Goal: Task Accomplishment & Management: Manage account settings

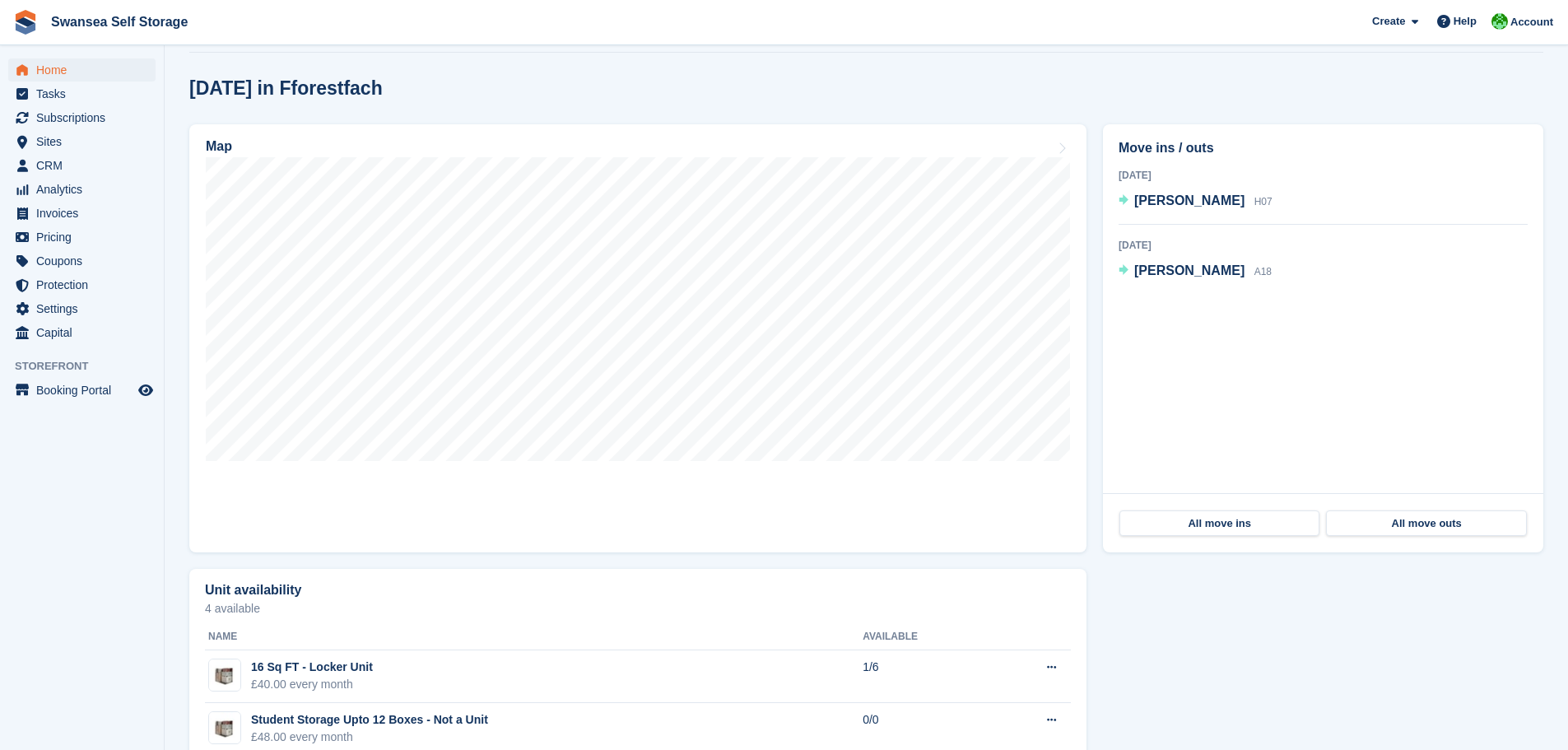
scroll to position [494, 0]
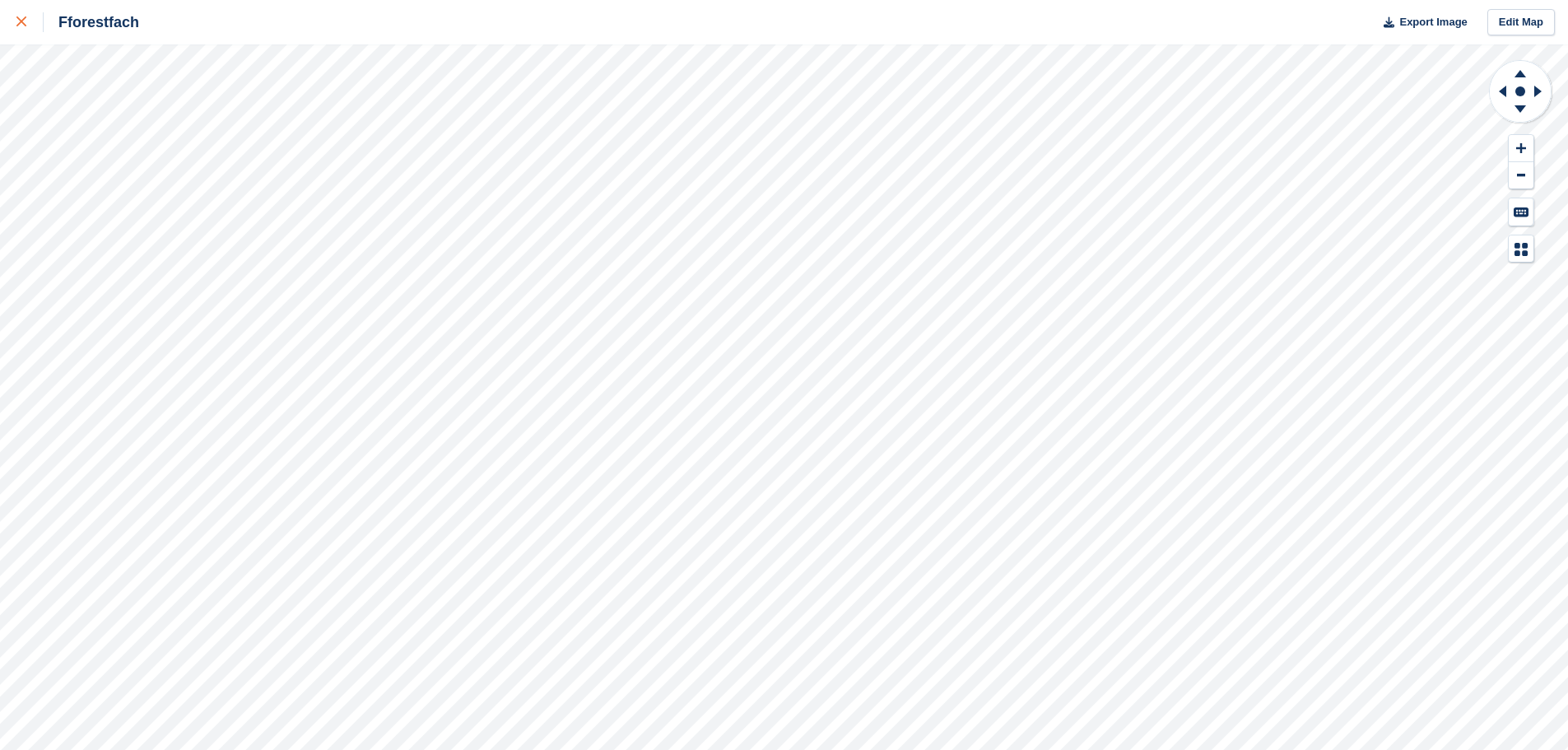
click at [40, 19] on div at bounding box center [30, 23] width 27 height 20
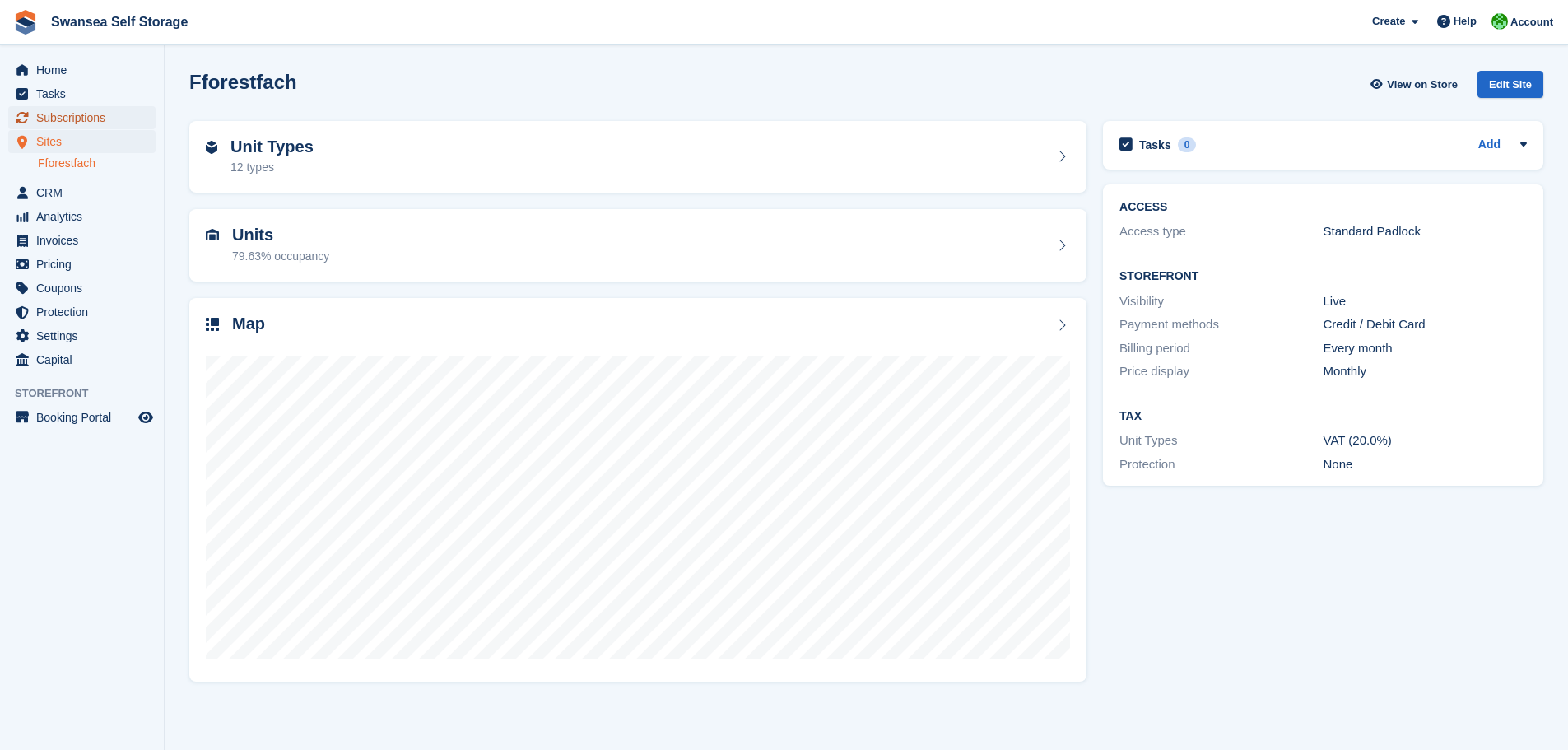
click at [93, 122] on span "Subscriptions" at bounding box center [85, 117] width 99 height 23
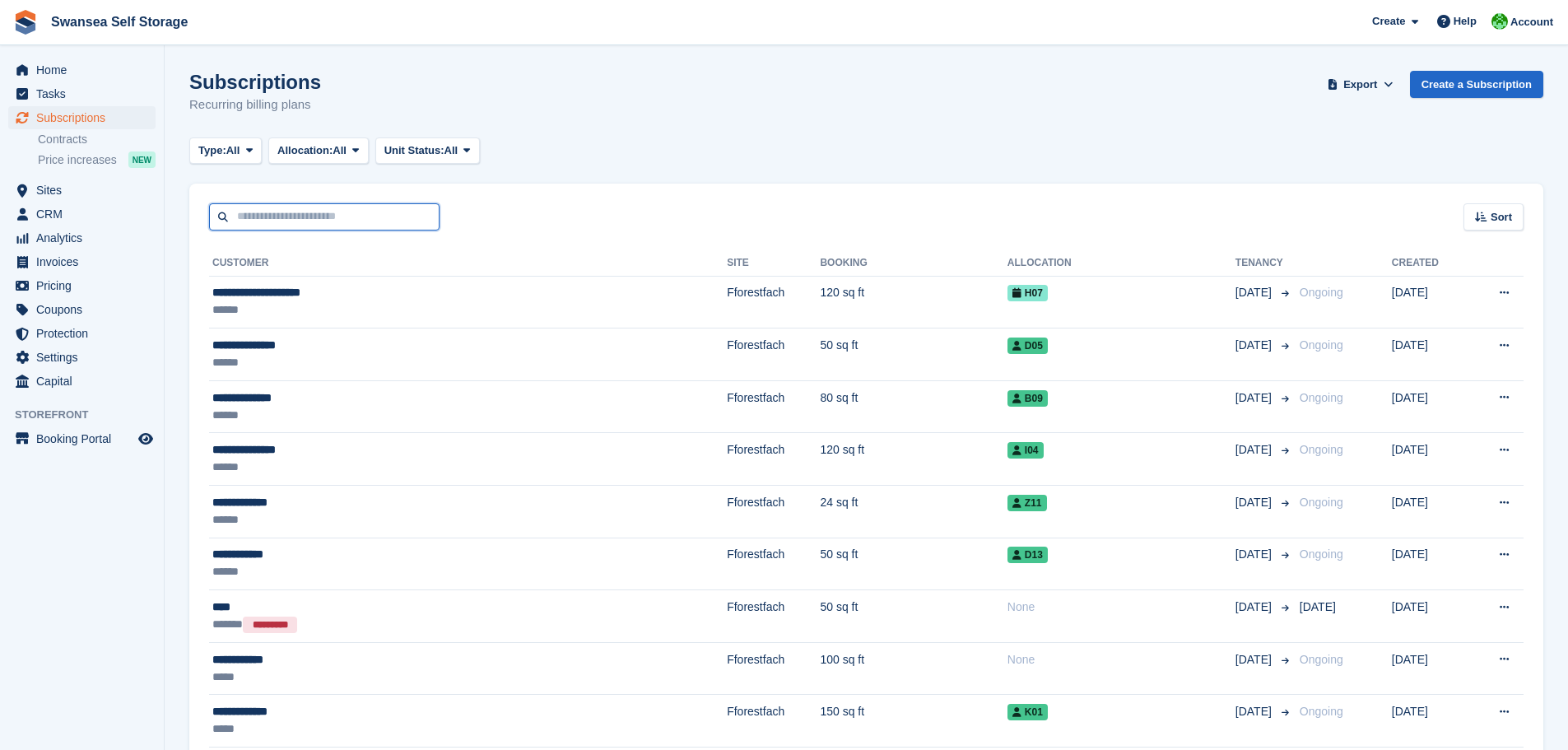
click at [318, 205] on input "text" at bounding box center [324, 217] width 231 height 27
type input "***"
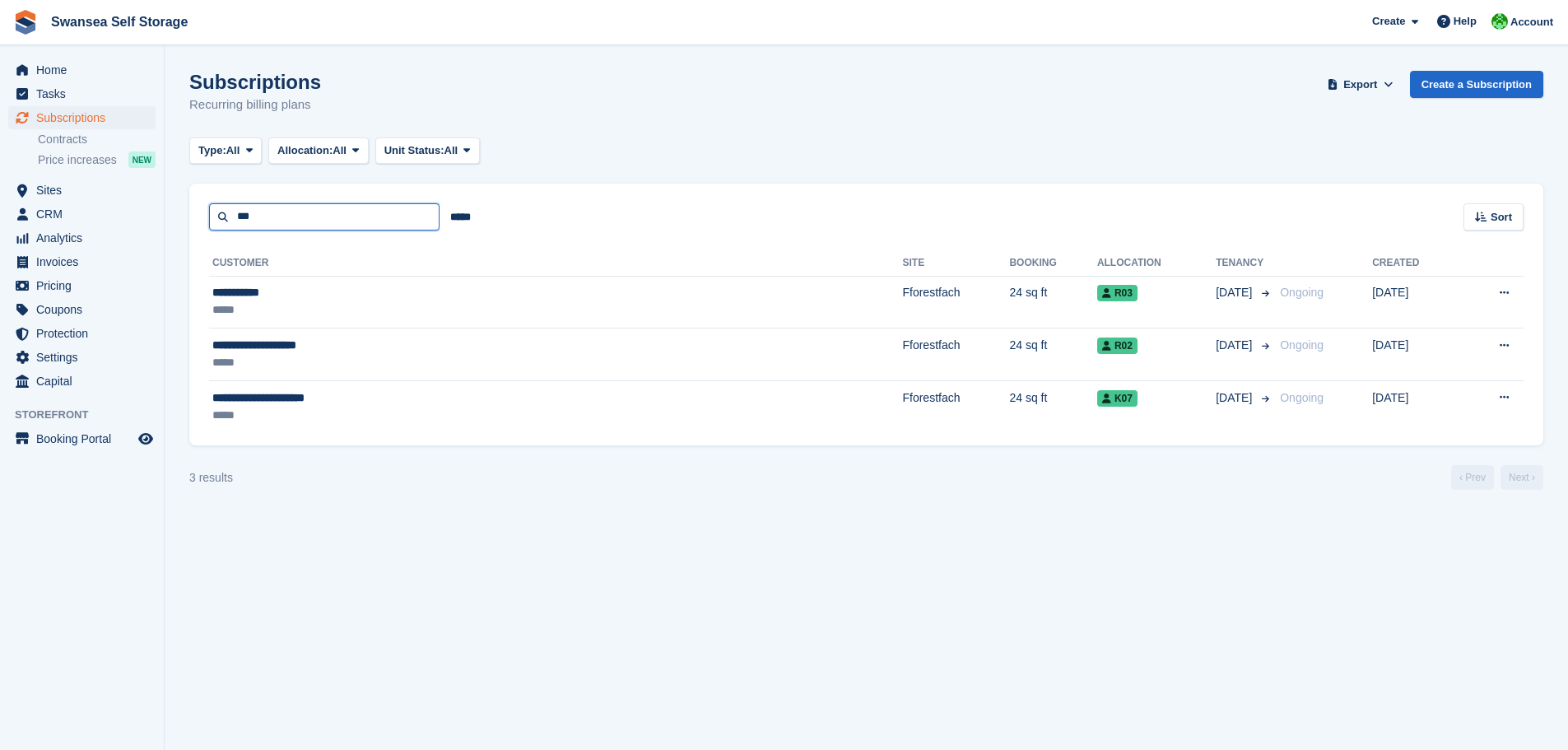
drag, startPoint x: 281, startPoint y: 228, endPoint x: 208, endPoint y: 203, distance: 77.2
click at [208, 203] on div "*** ***** Sort Sort by Customer name Date created Move in date Move out date Cr…" at bounding box center [867, 207] width 1355 height 47
type input "******"
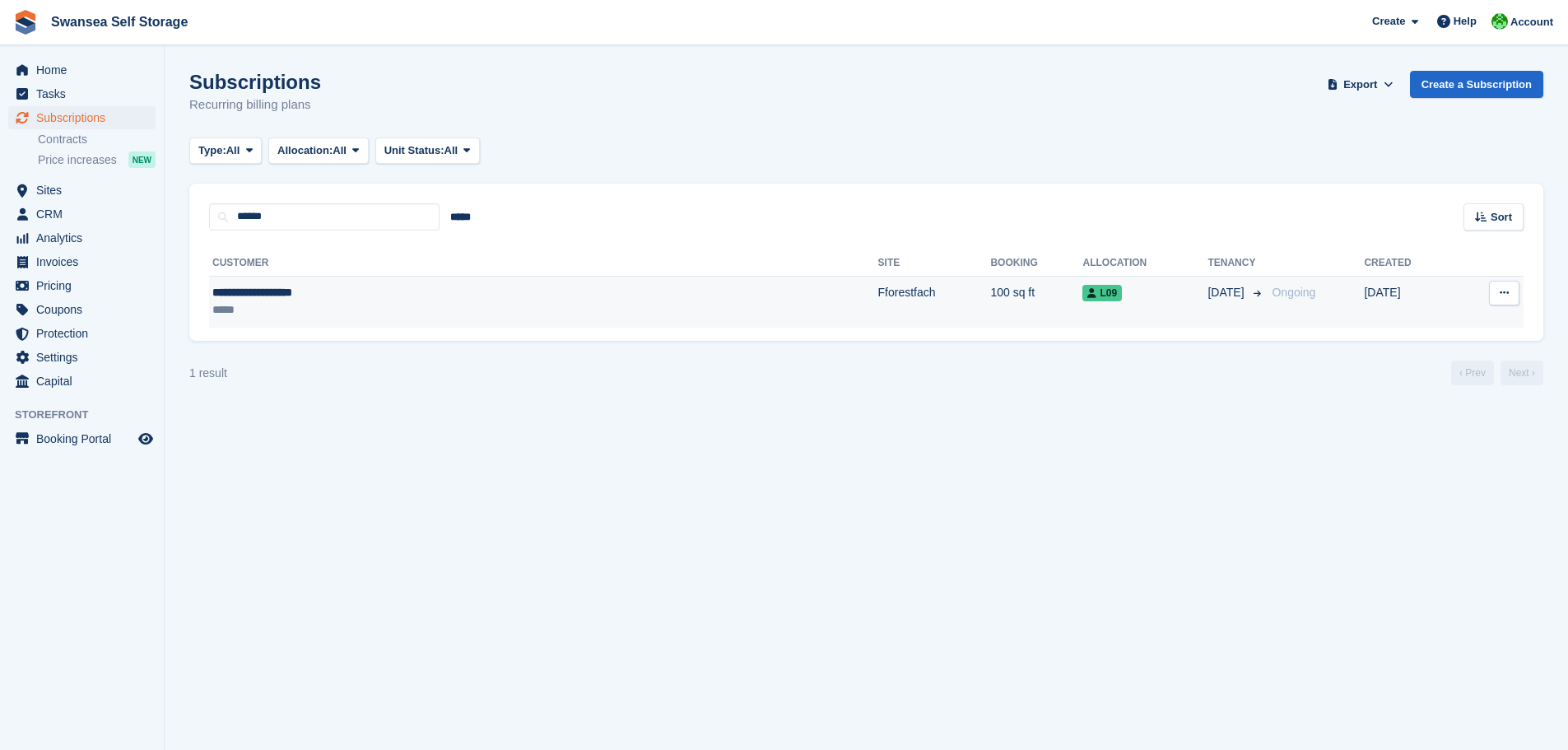
click at [513, 310] on div "*****" at bounding box center [382, 310] width 340 height 17
click at [46, 69] on span "Home" at bounding box center [85, 69] width 99 height 23
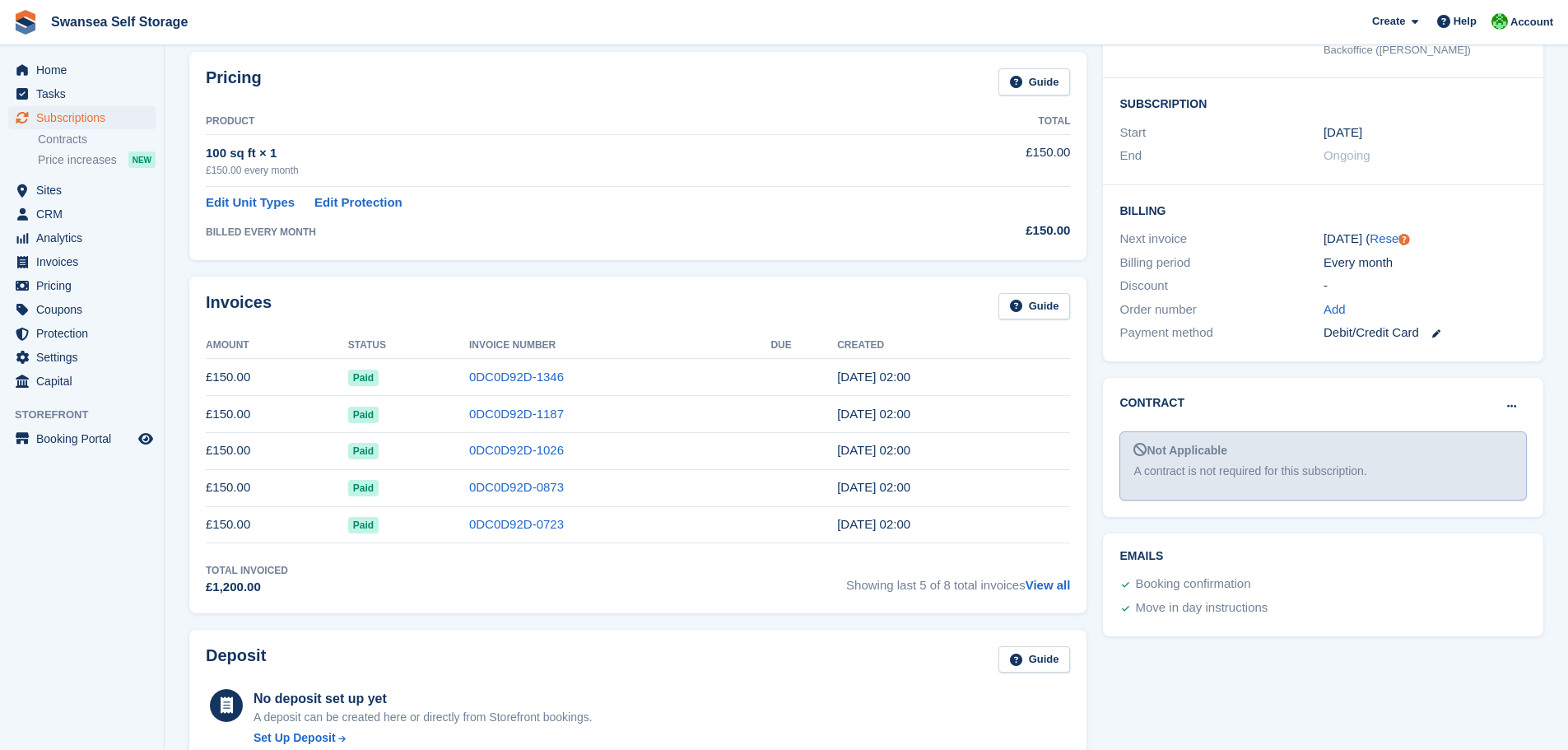
scroll to position [247, 0]
click at [1060, 594] on link "View all" at bounding box center [1049, 587] width 45 height 14
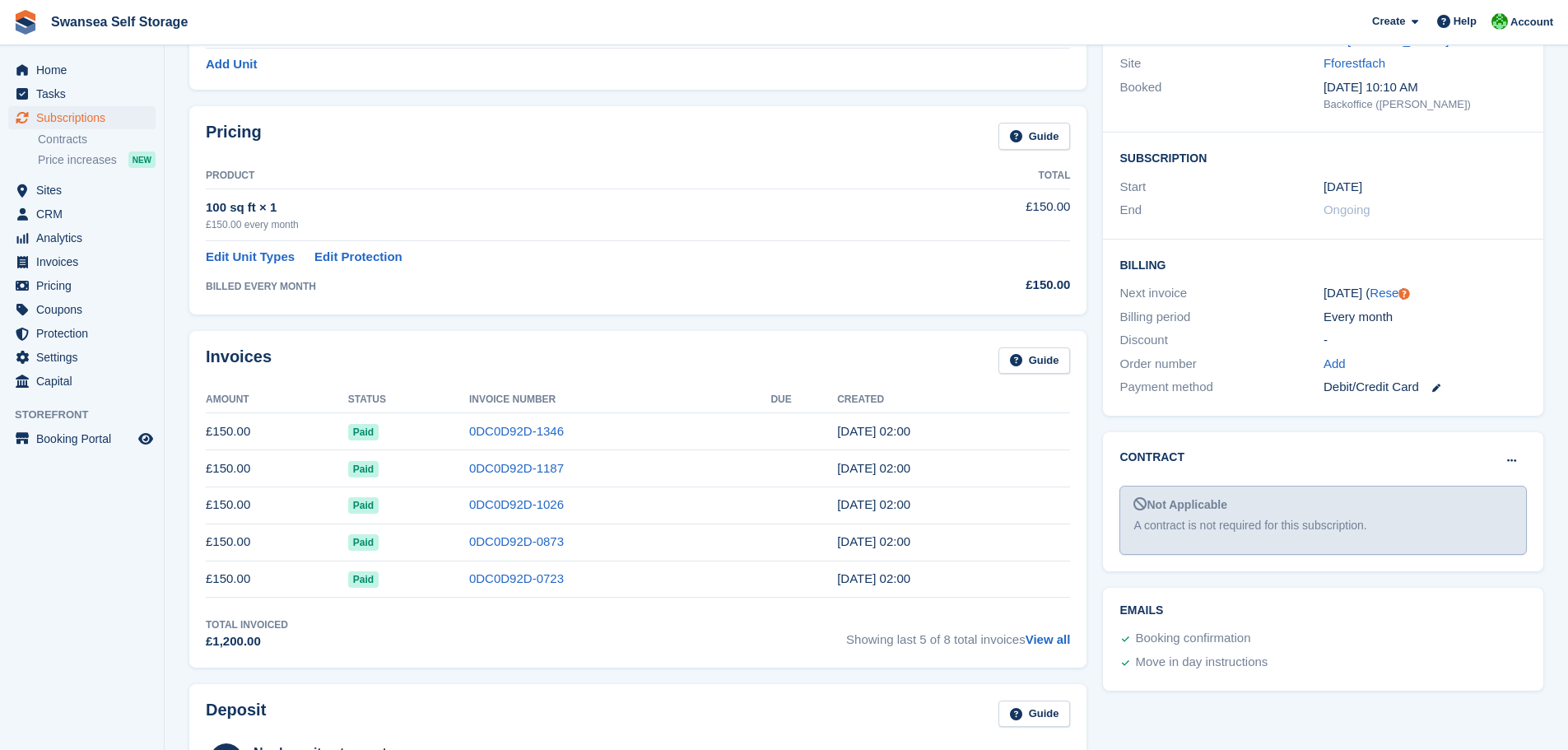
scroll to position [83, 0]
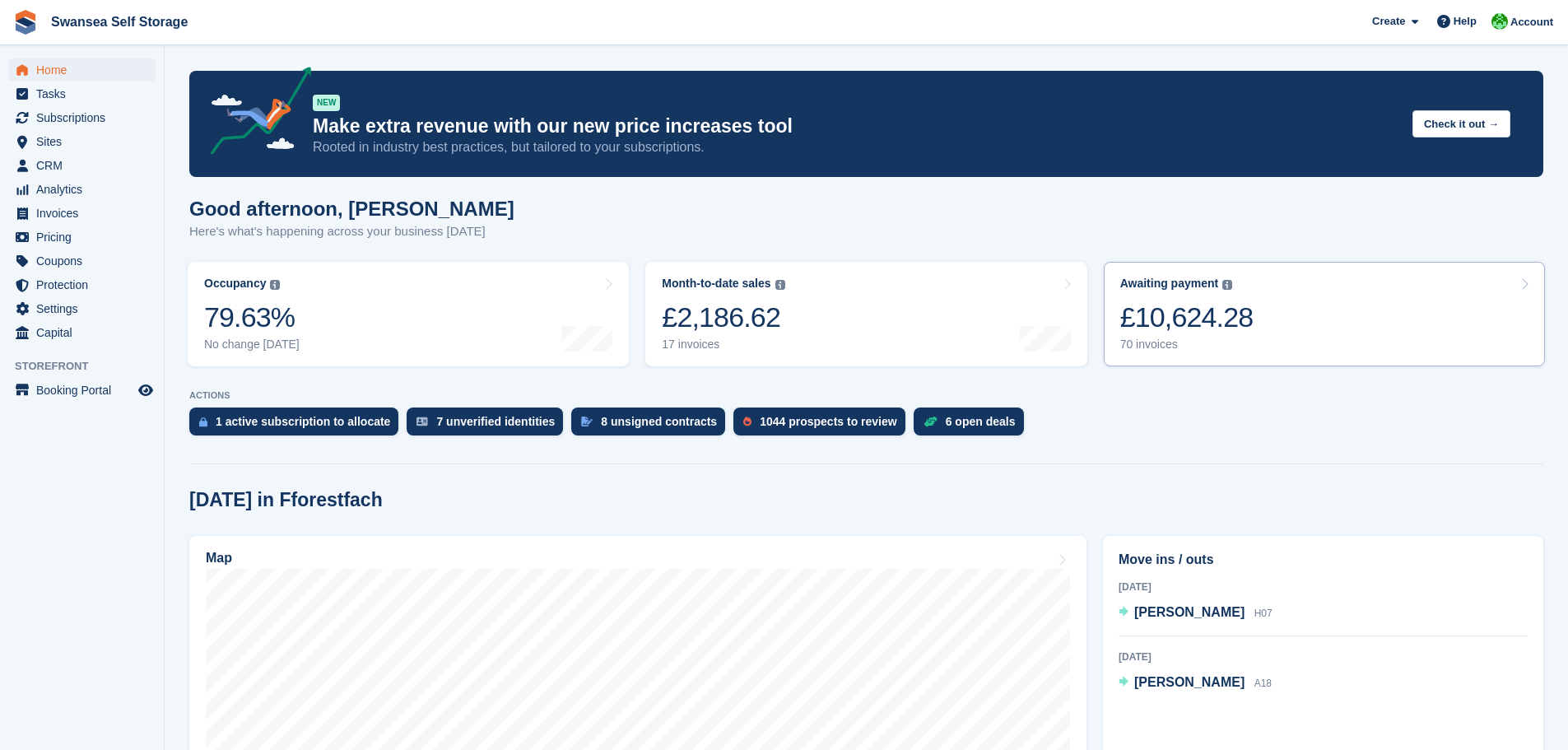
click at [1232, 316] on div "£10,624.28" at bounding box center [1187, 317] width 133 height 34
click at [1180, 331] on div "£10,624.28" at bounding box center [1187, 317] width 133 height 34
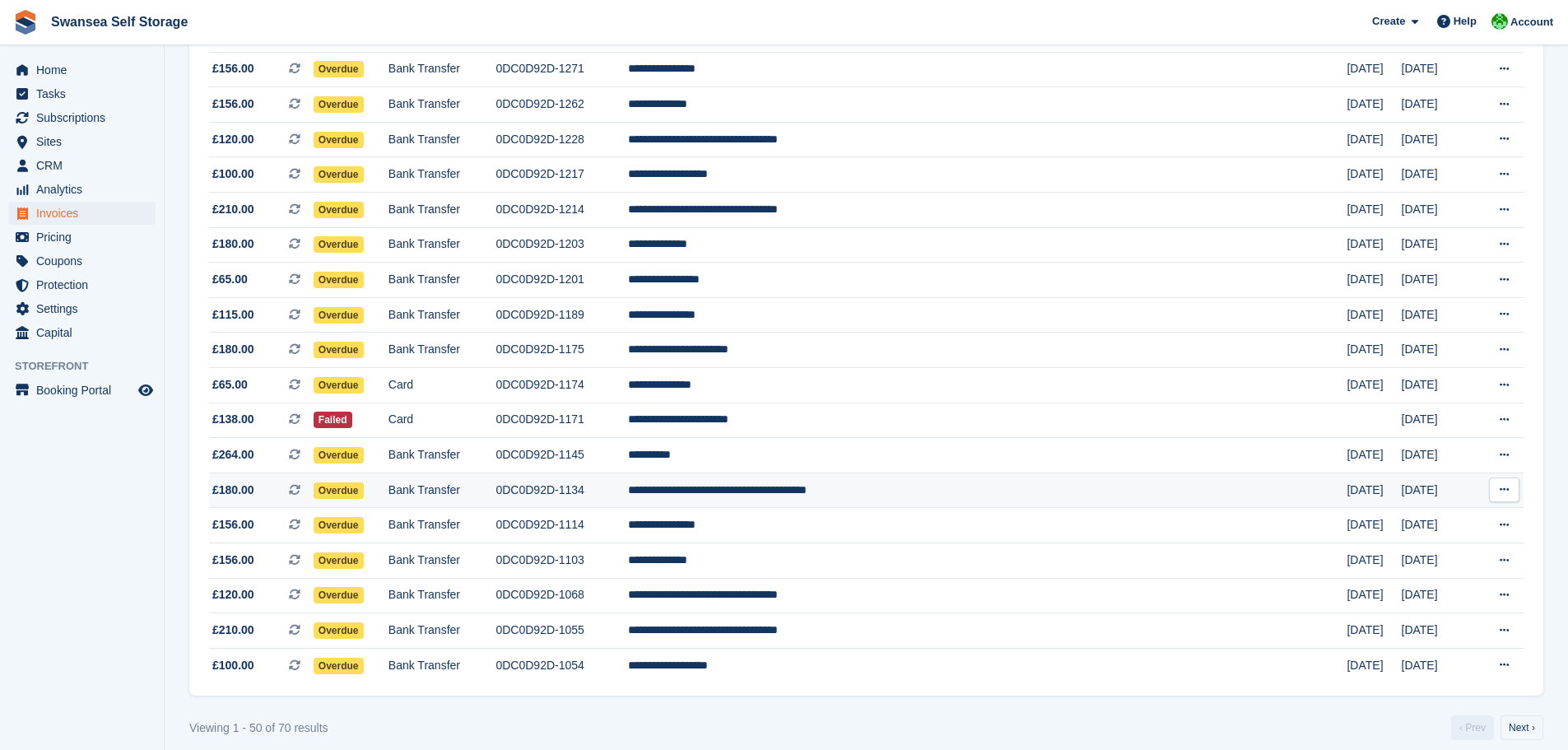
scroll to position [1361, 0]
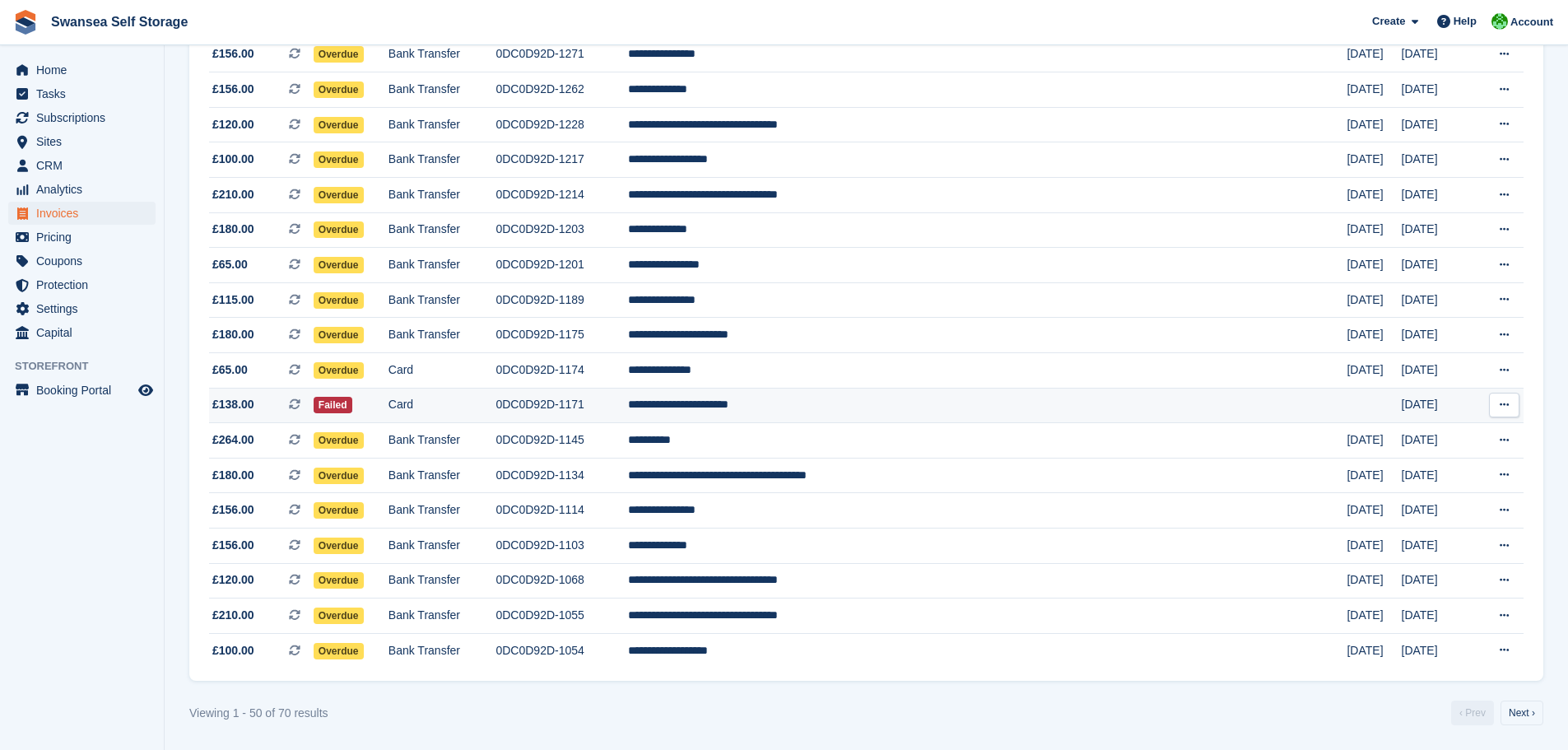
click at [628, 409] on td "0DC0D92D-1171" at bounding box center [562, 405] width 133 height 35
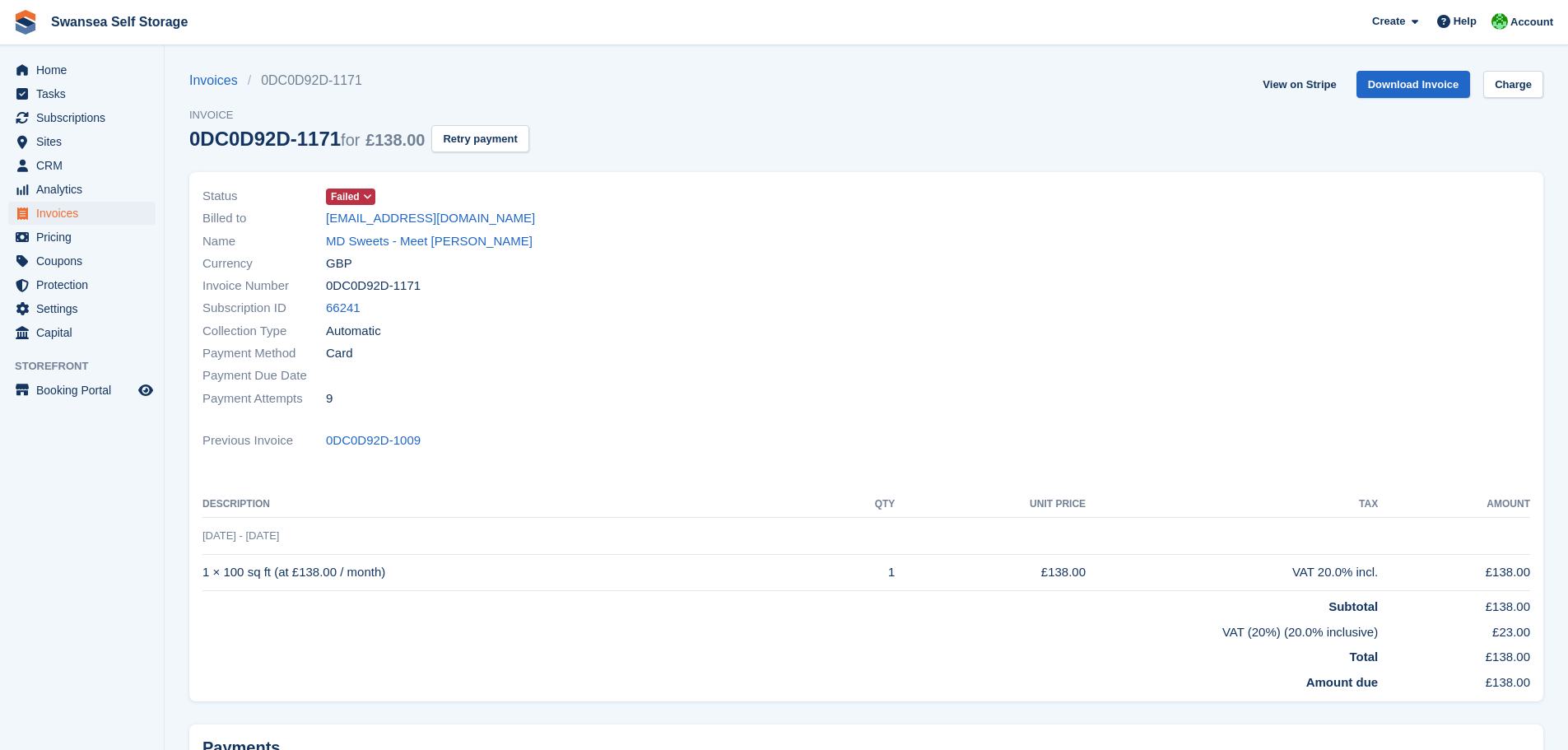
click at [333, 190] on span "Failed" at bounding box center [346, 197] width 29 height 15
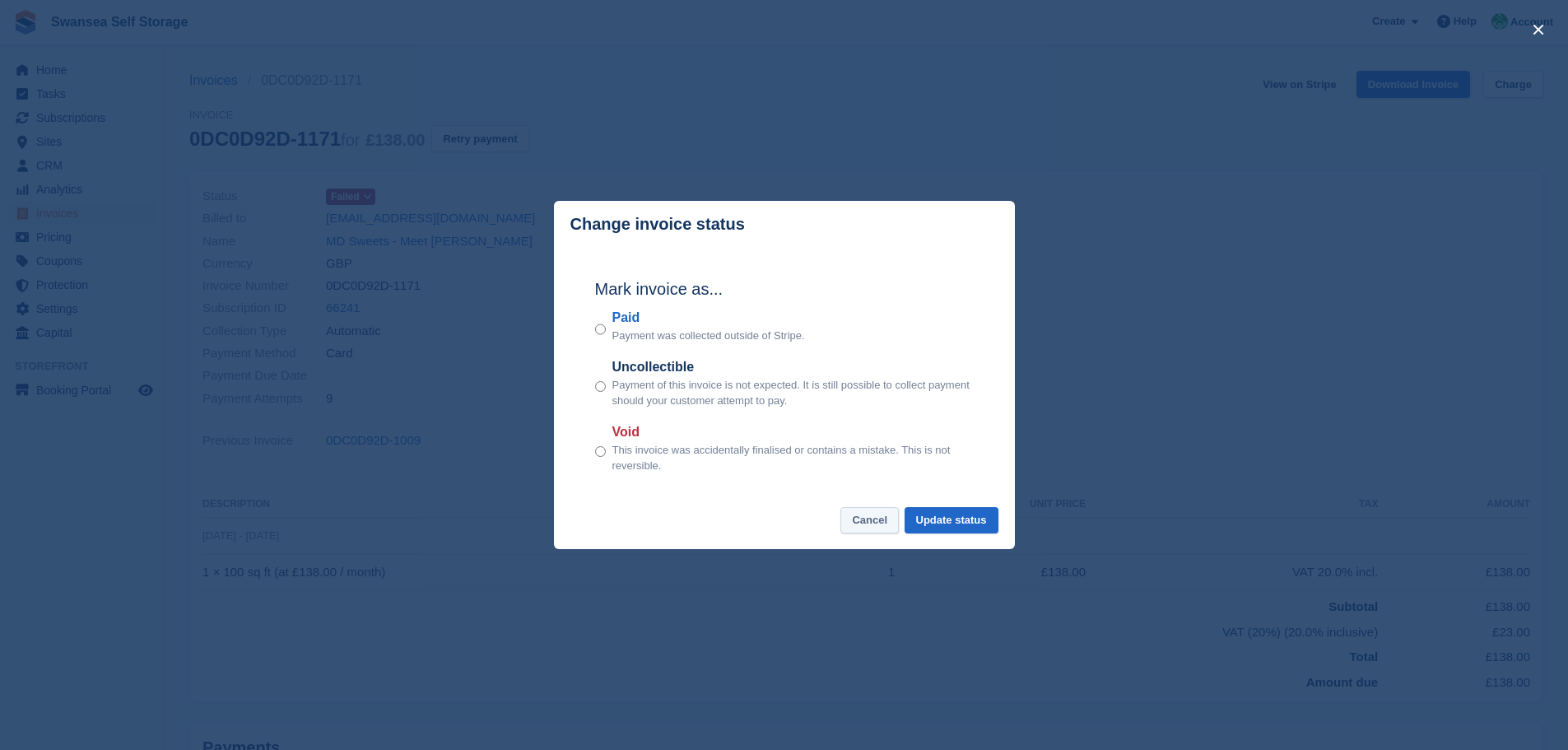
drag, startPoint x: 884, startPoint y: 539, endPoint x: 874, endPoint y: 533, distance: 11.7
click at [881, 538] on footer "Cancel Update status" at bounding box center [784, 528] width 461 height 43
click at [873, 528] on button "Cancel" at bounding box center [870, 521] width 58 height 27
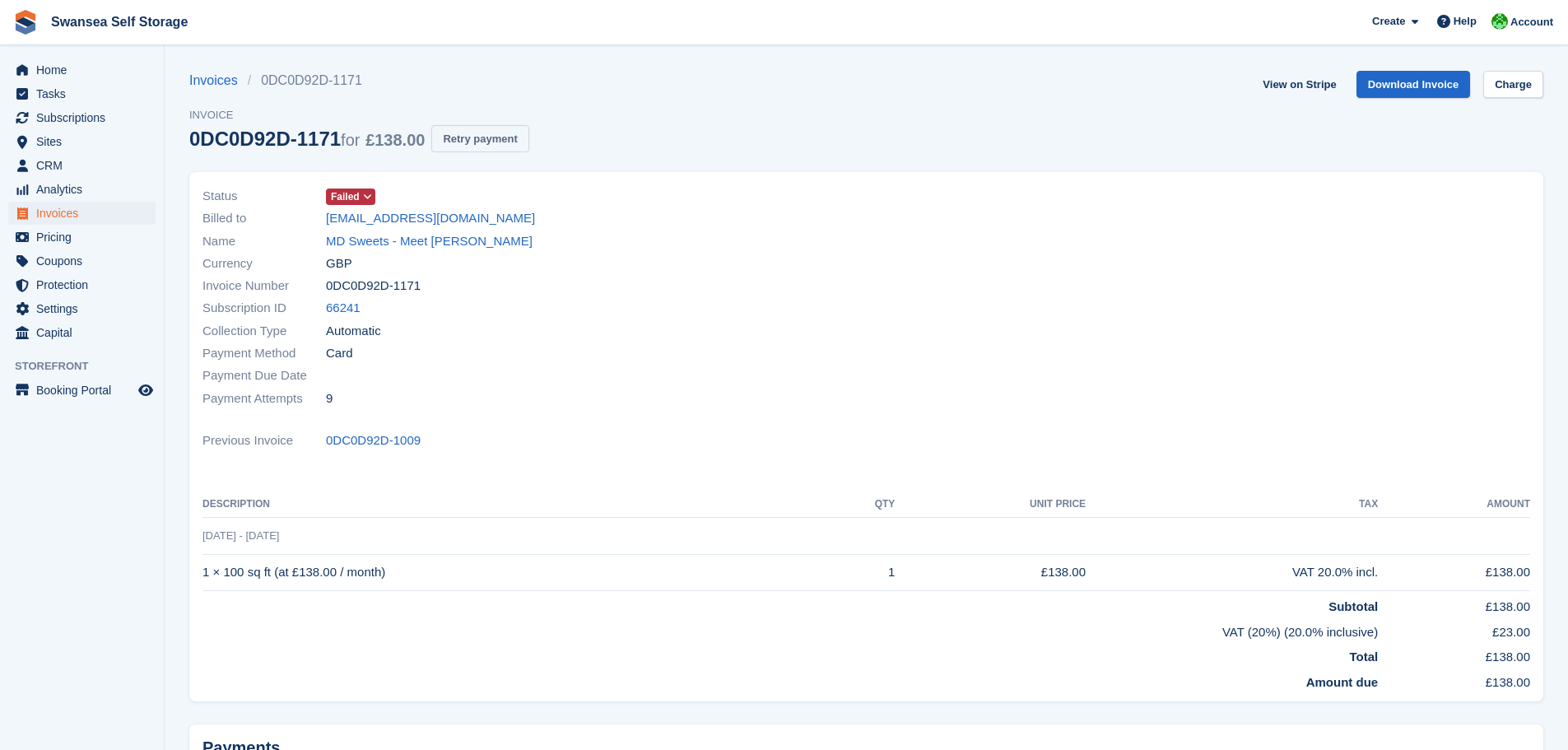
click at [459, 148] on button "Retry payment" at bounding box center [479, 139] width 97 height 27
